Goal: Check status: Check status

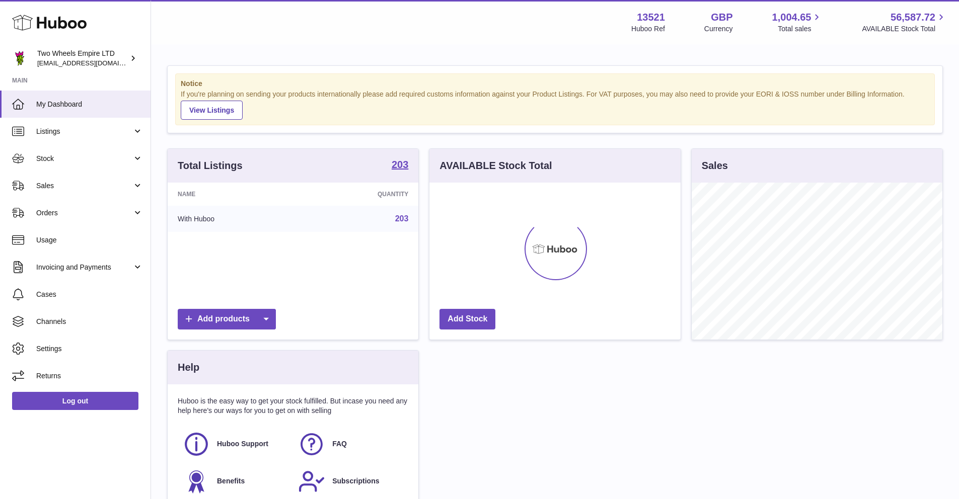
scroll to position [157, 251]
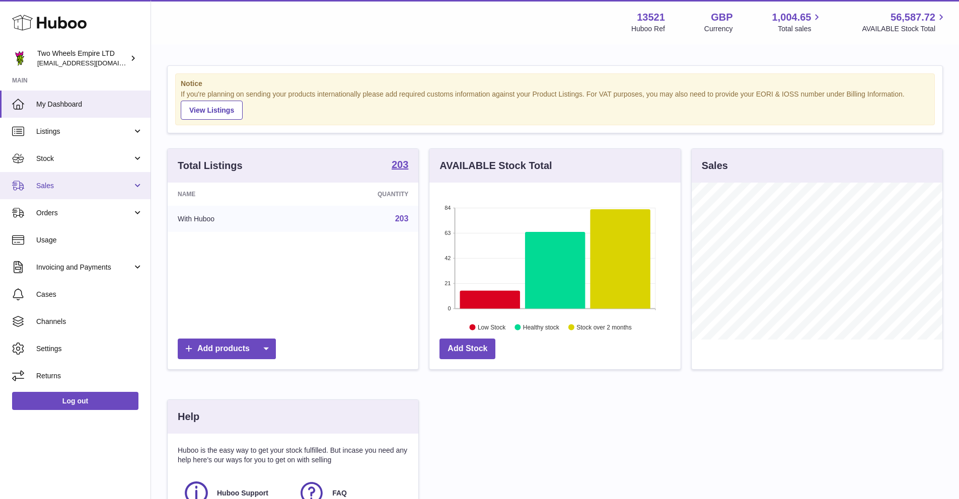
click at [67, 188] on span "Sales" at bounding box center [84, 186] width 96 height 10
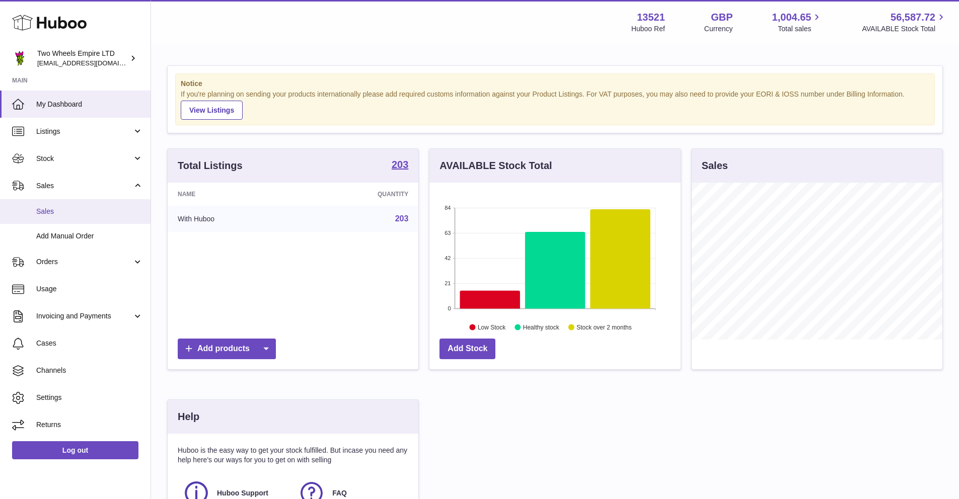
click at [58, 215] on span "Sales" at bounding box center [89, 212] width 107 height 10
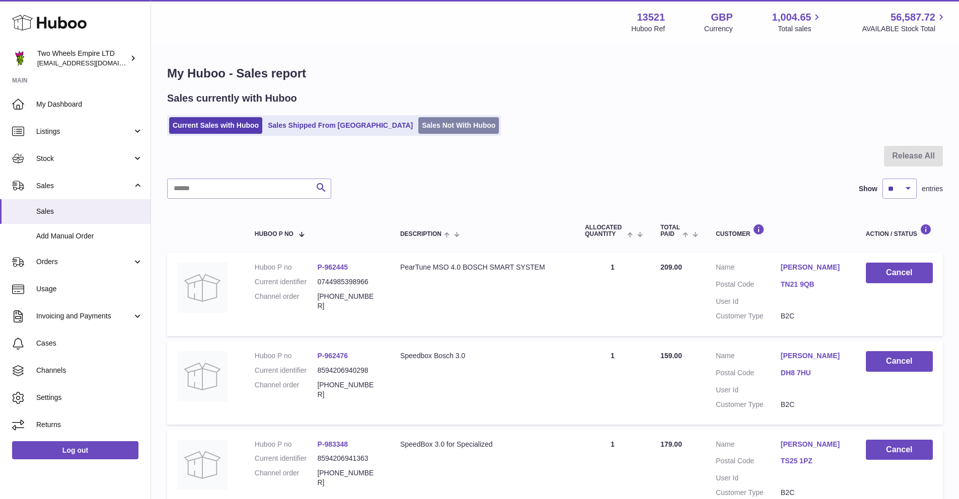
click at [418, 133] on link "Sales Not With Huboo" at bounding box center [458, 125] width 81 height 17
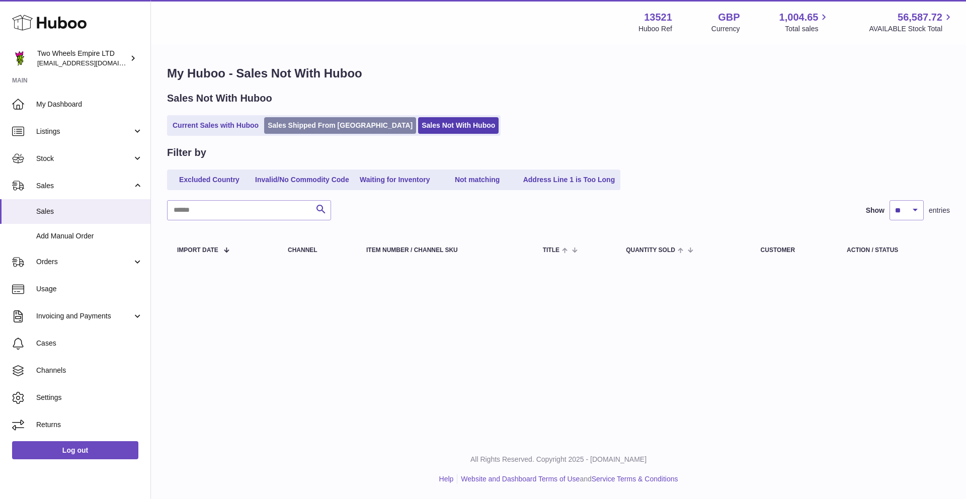
click at [327, 130] on link "Sales Shipped From [GEOGRAPHIC_DATA]" at bounding box center [340, 125] width 152 height 17
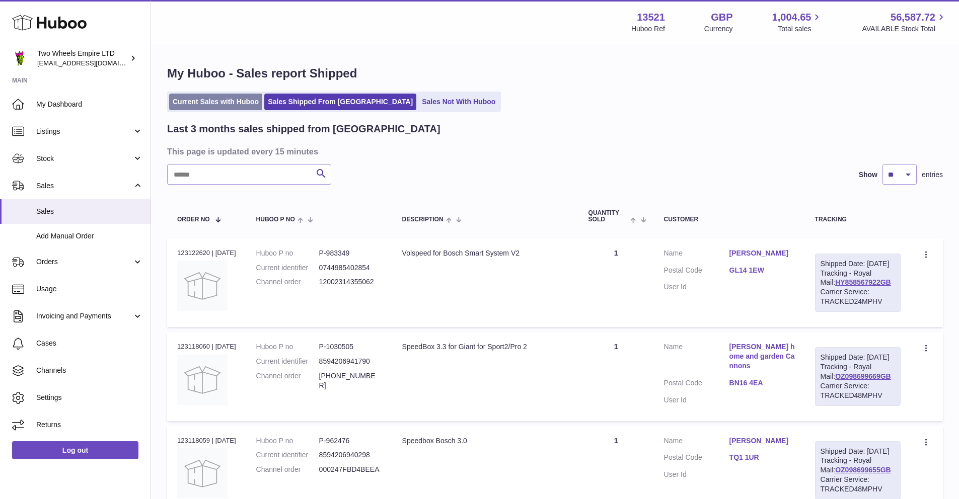
click at [231, 104] on link "Current Sales with Huboo" at bounding box center [215, 102] width 93 height 17
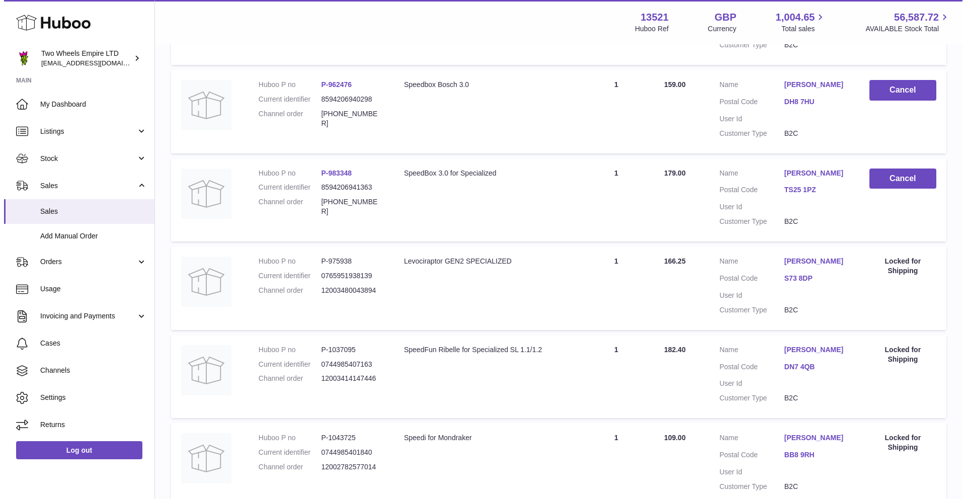
scroll to position [260, 0]
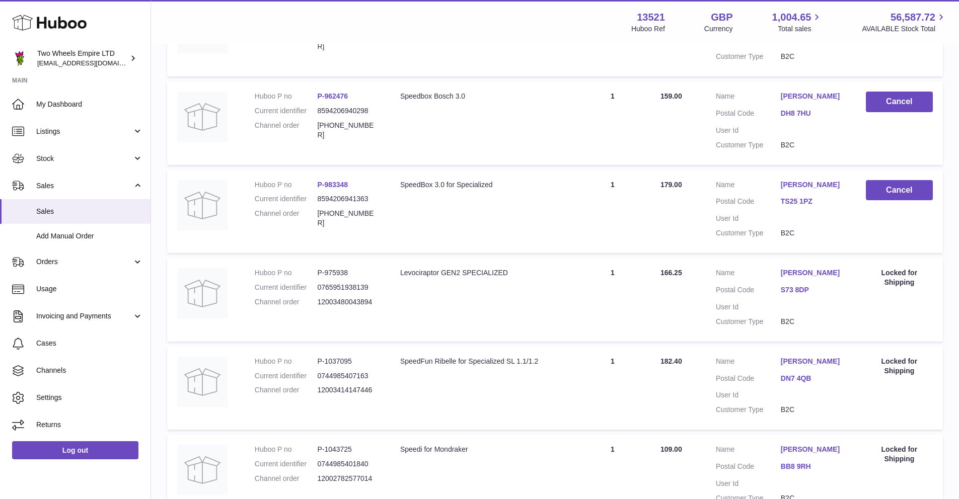
click at [322, 182] on link "P-983348" at bounding box center [332, 185] width 31 height 8
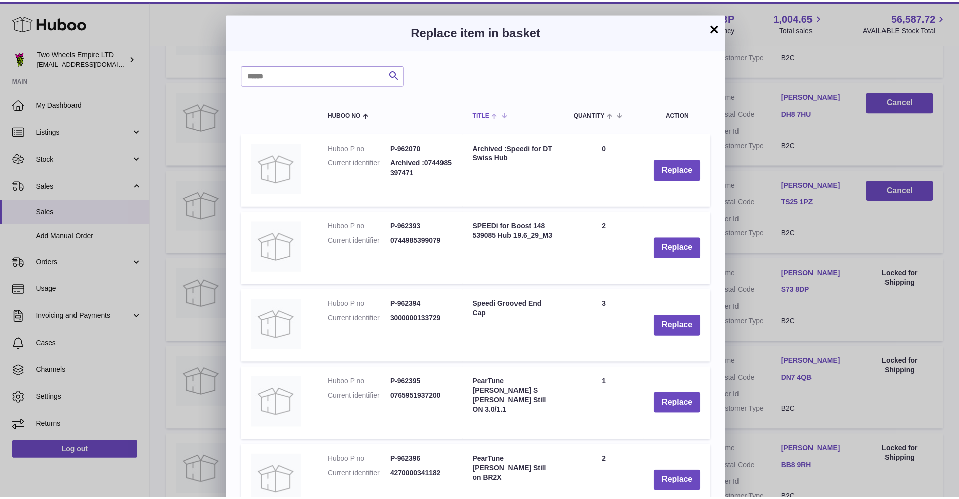
scroll to position [0, 0]
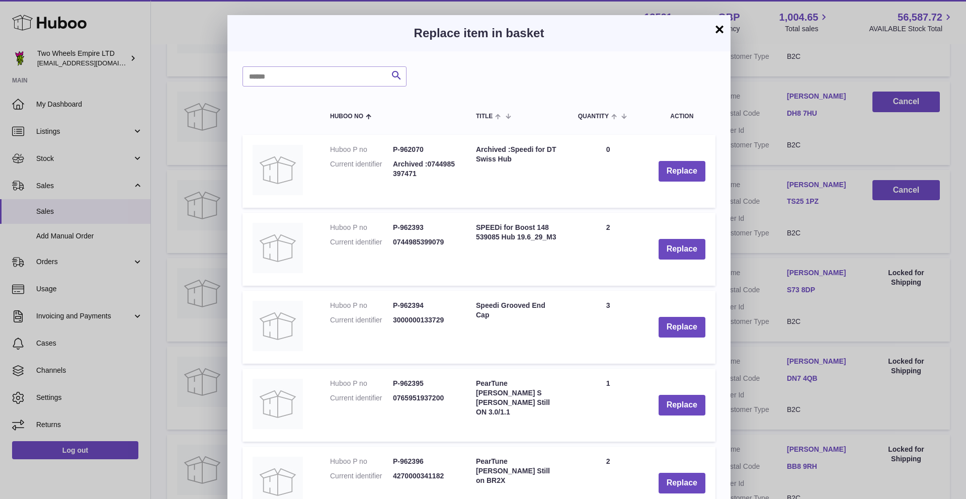
click at [715, 31] on button "×" at bounding box center [720, 29] width 12 height 12
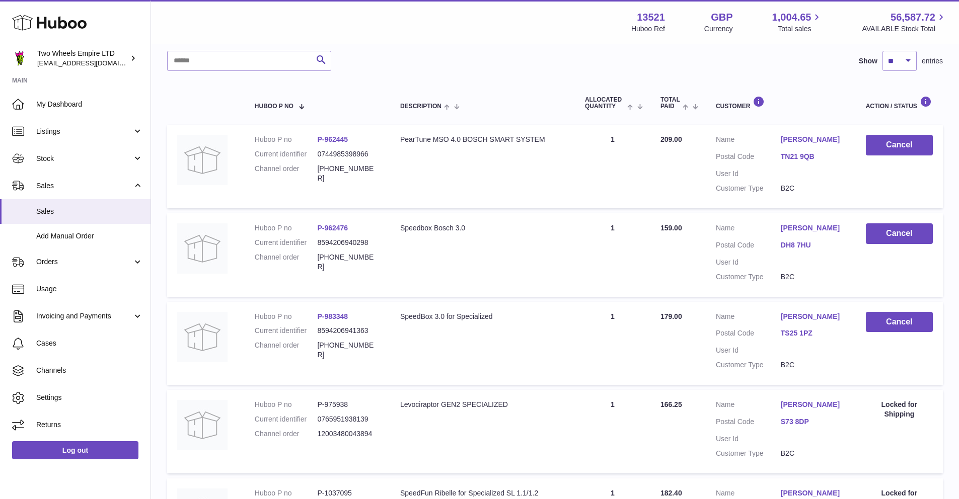
scroll to position [127, 0]
drag, startPoint x: 371, startPoint y: 333, endPoint x: 318, endPoint y: 334, distance: 52.9
click at [318, 334] on dd "8594206941363" at bounding box center [348, 332] width 63 height 10
copy dd "8594206941363"
click at [67, 158] on span "Stock" at bounding box center [84, 159] width 96 height 10
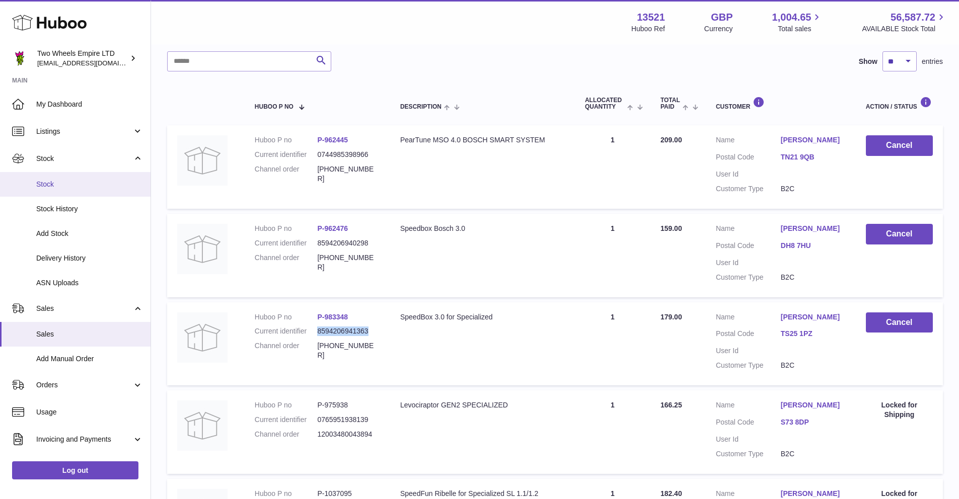
click at [57, 183] on span "Stock" at bounding box center [89, 185] width 107 height 10
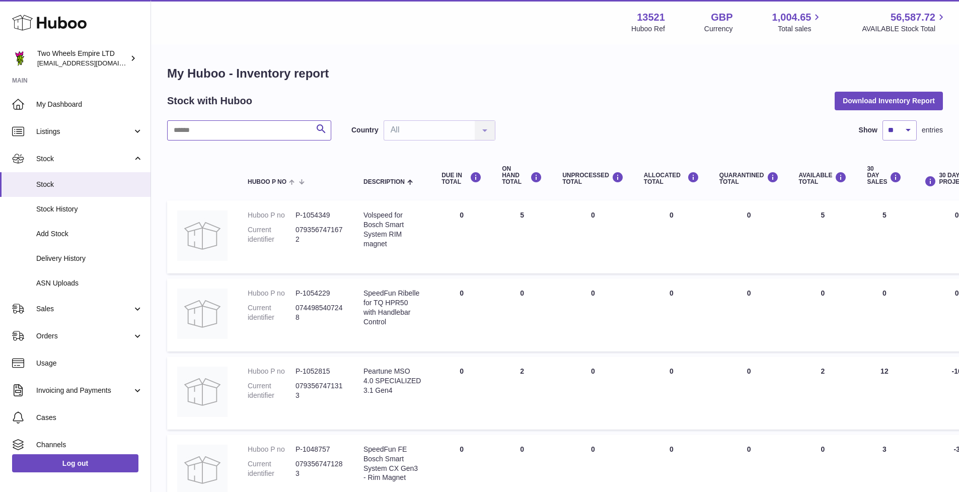
click at [209, 133] on input "text" at bounding box center [249, 130] width 164 height 20
paste input "**********"
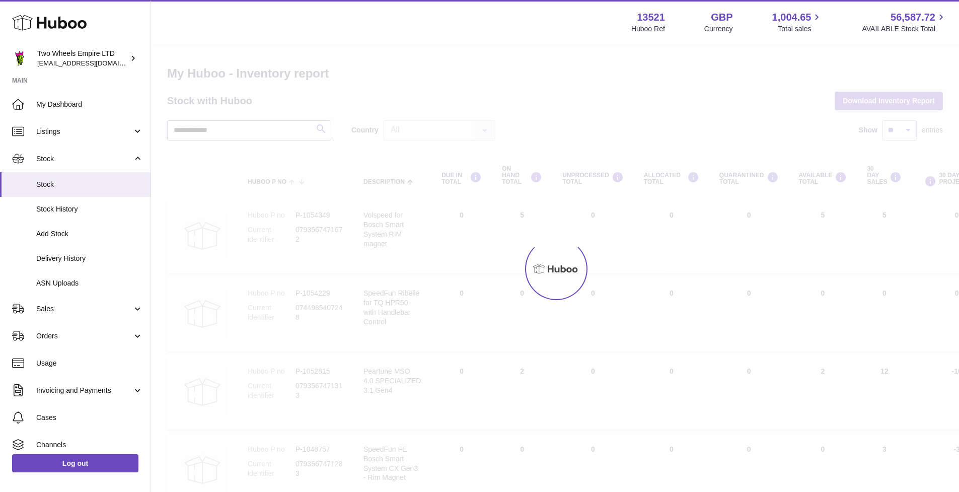
type input "**********"
